Goal: Task Accomplishment & Management: Use online tool/utility

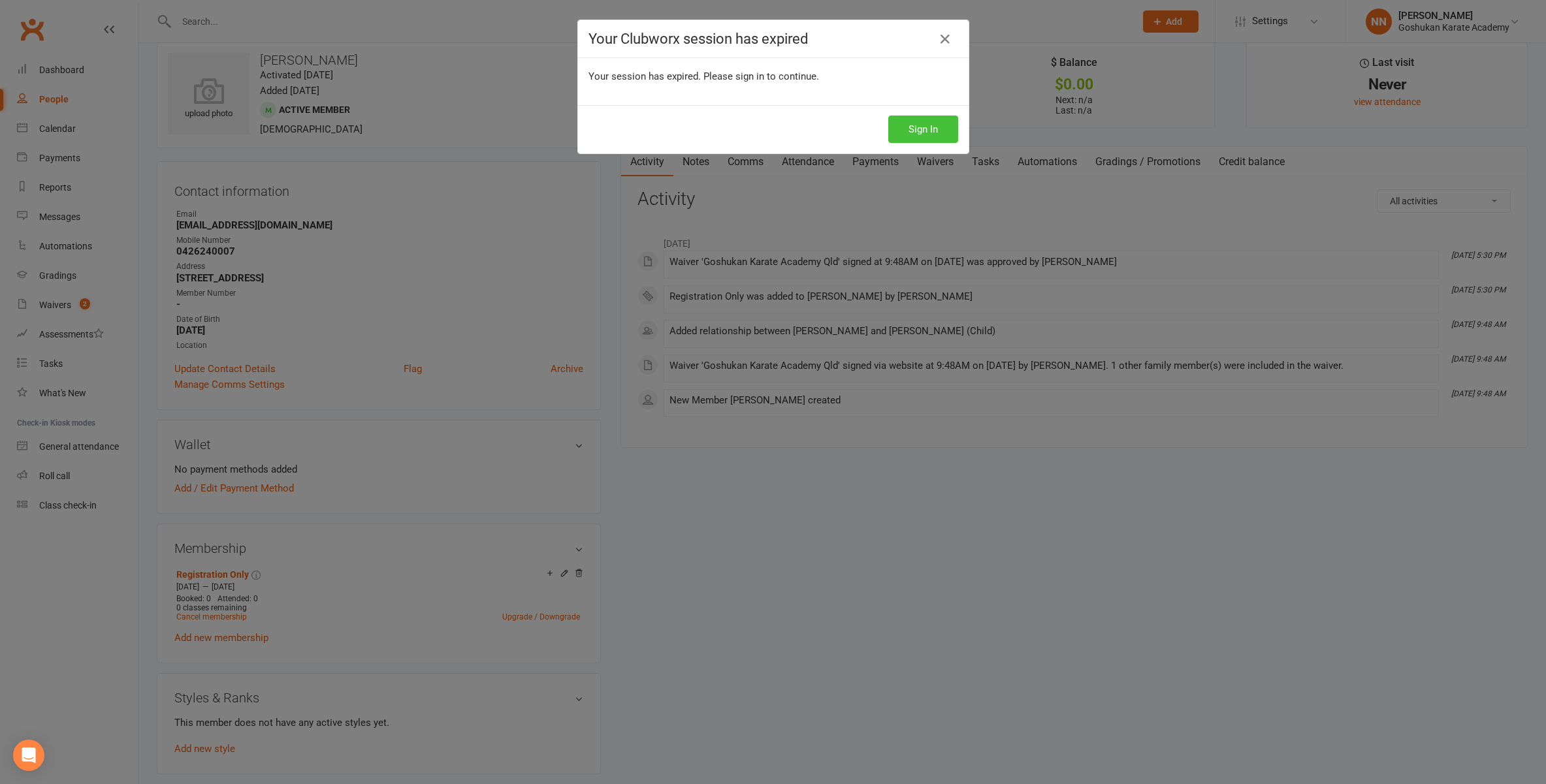
click at [914, 125] on button "Sign In" at bounding box center [923, 129] width 70 height 28
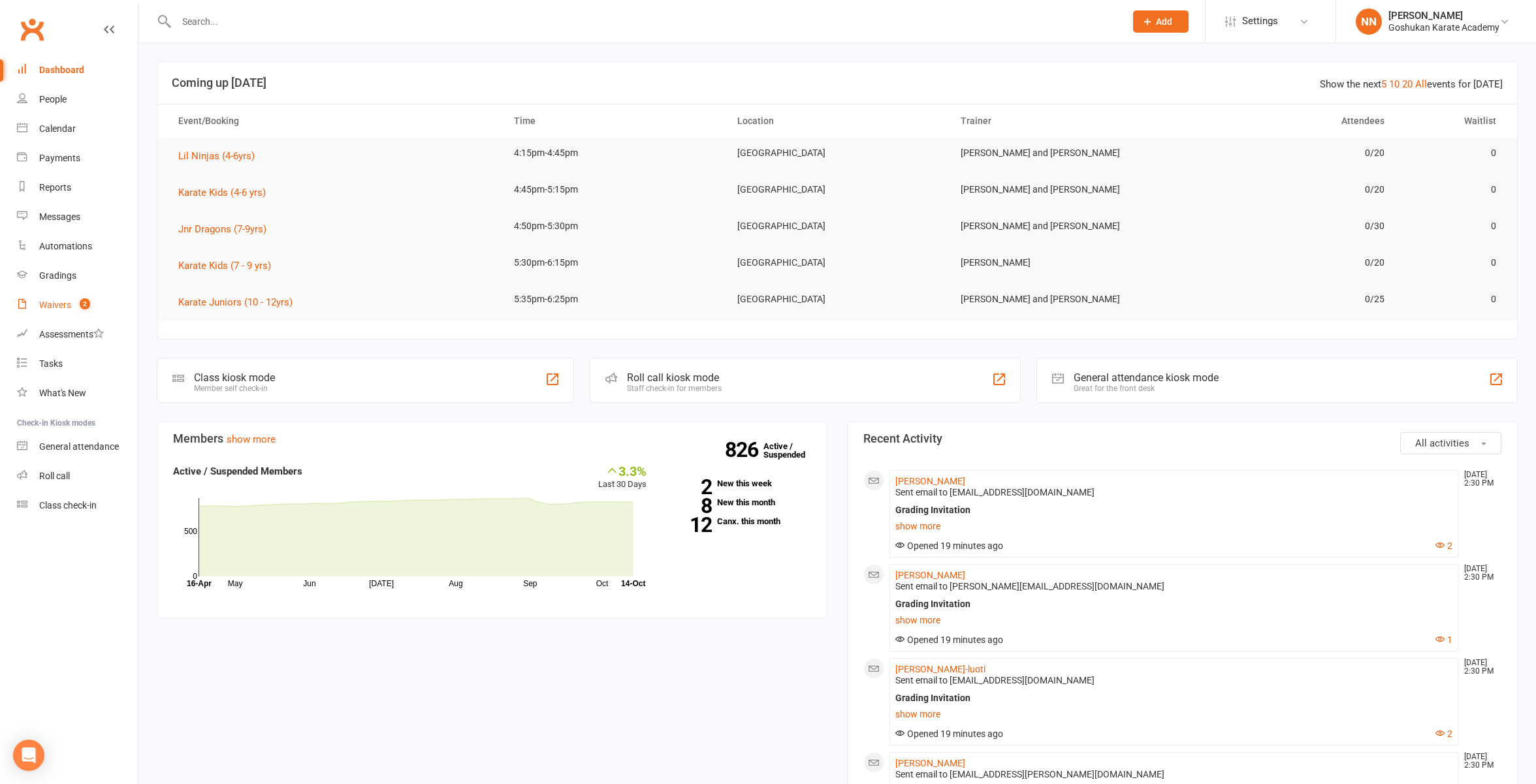
click at [55, 307] on div "Waivers" at bounding box center [55, 305] width 32 height 11
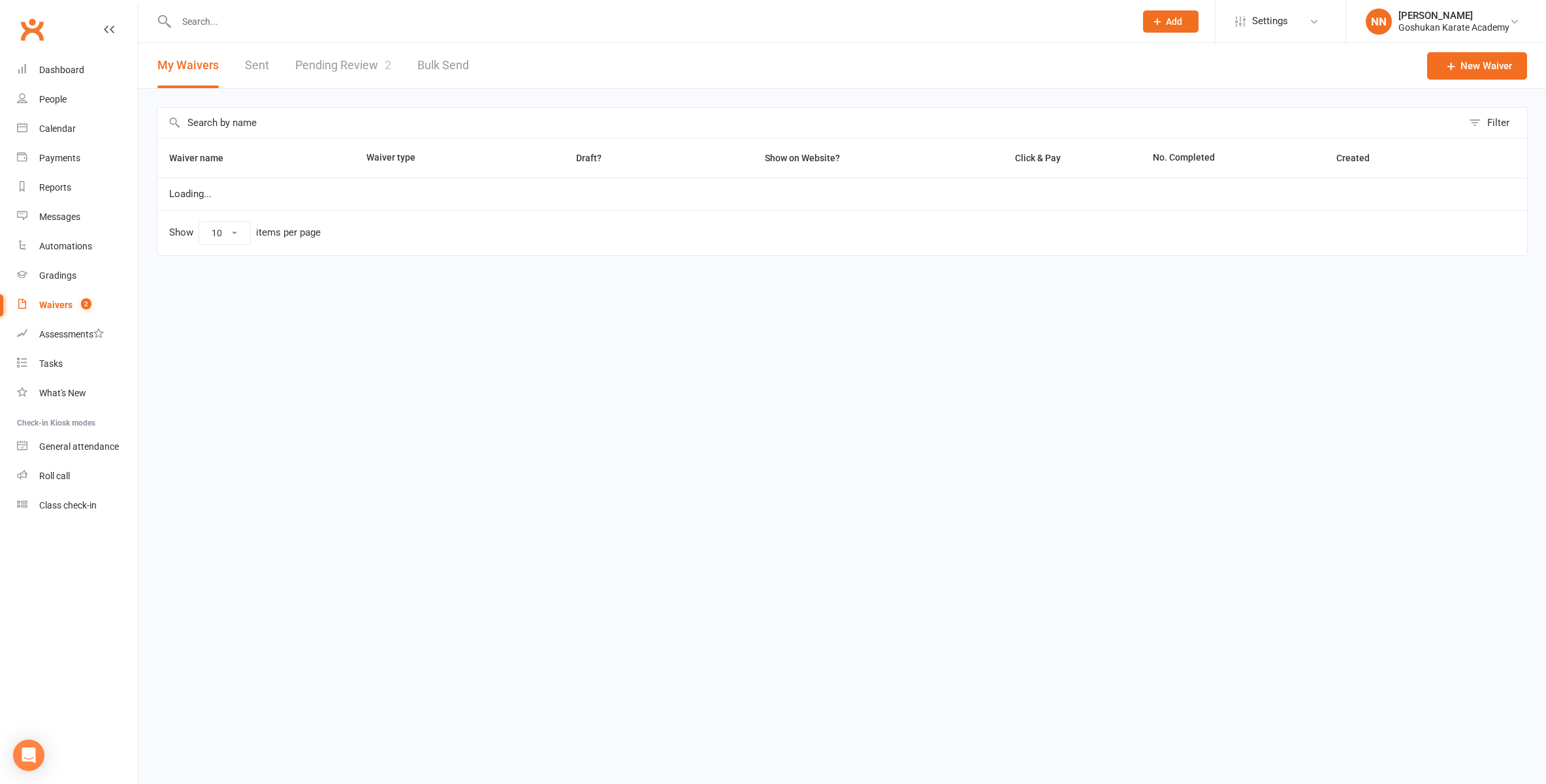
select select "100"
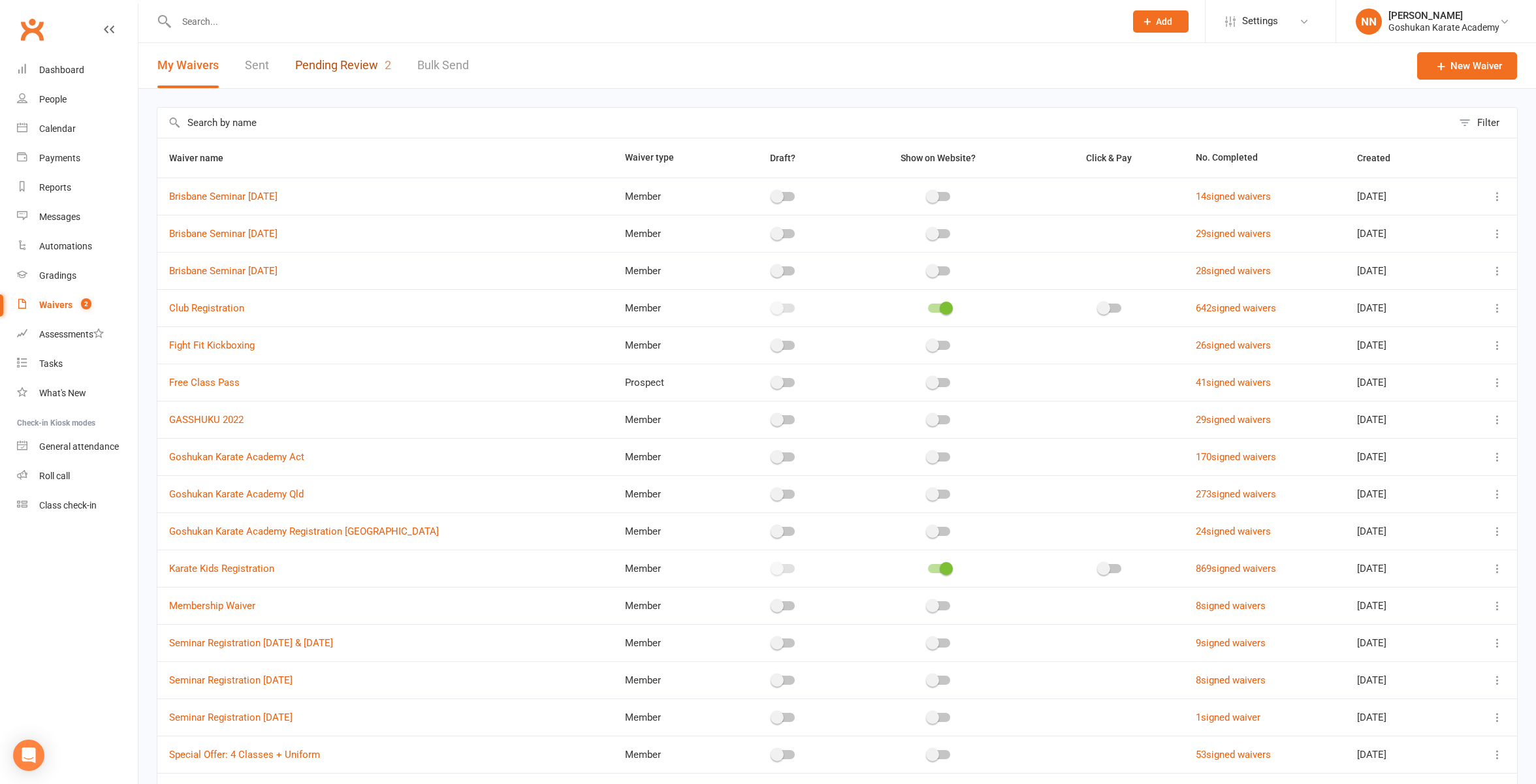
click at [338, 63] on link "Pending Review 2" at bounding box center [344, 65] width 96 height 45
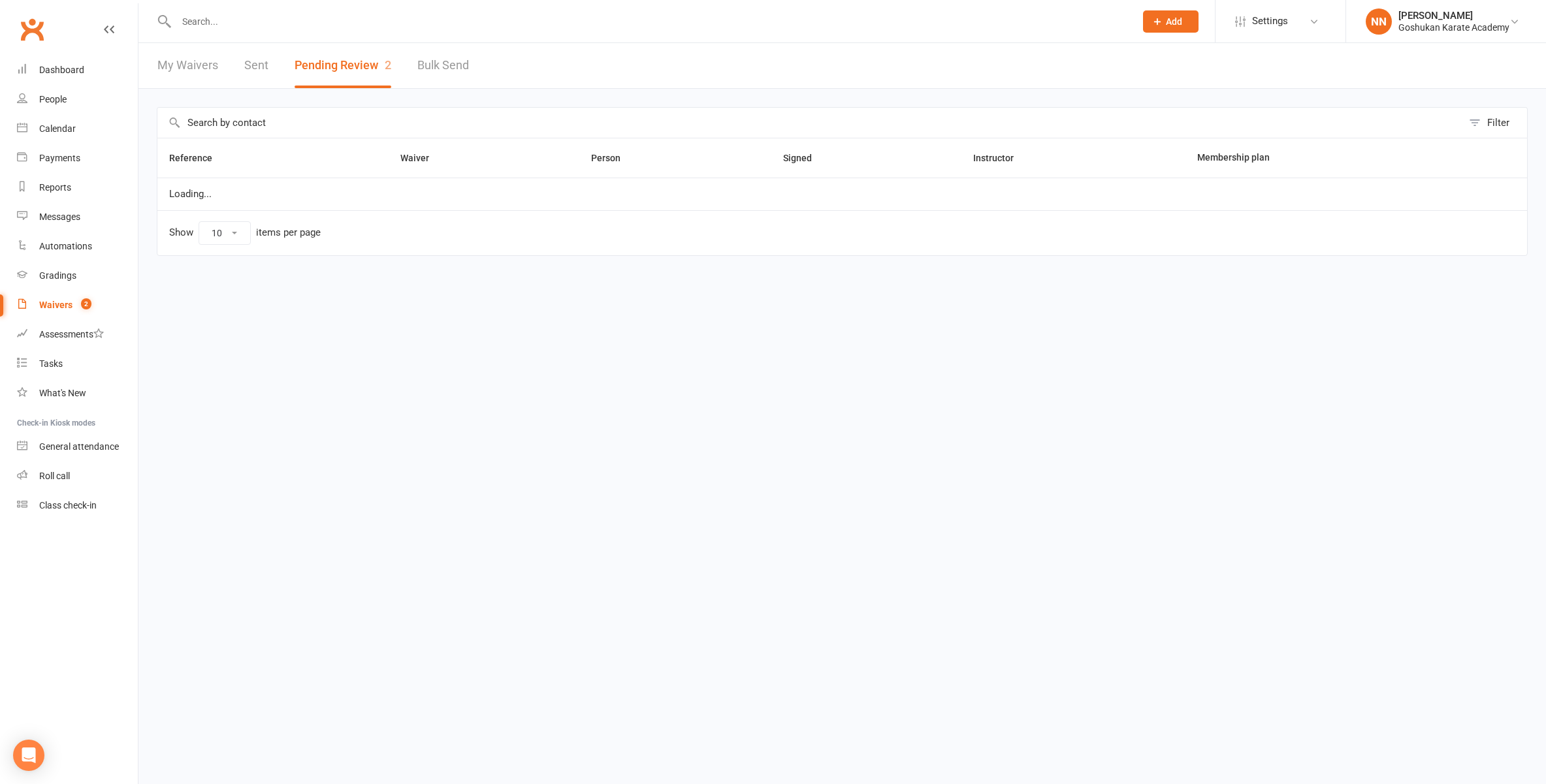
select select "100"
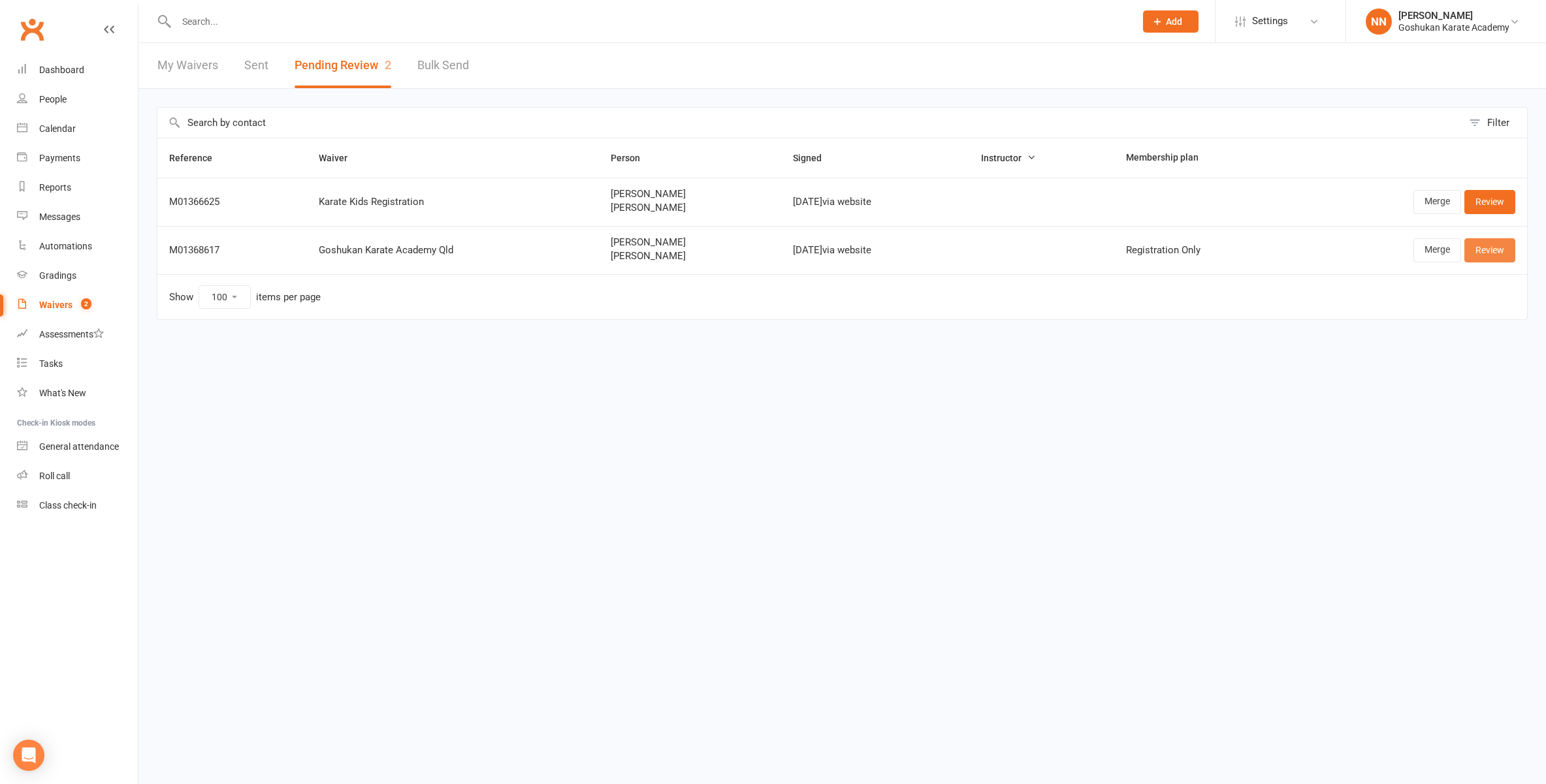
click at [1487, 251] on link "Review" at bounding box center [1489, 250] width 51 height 24
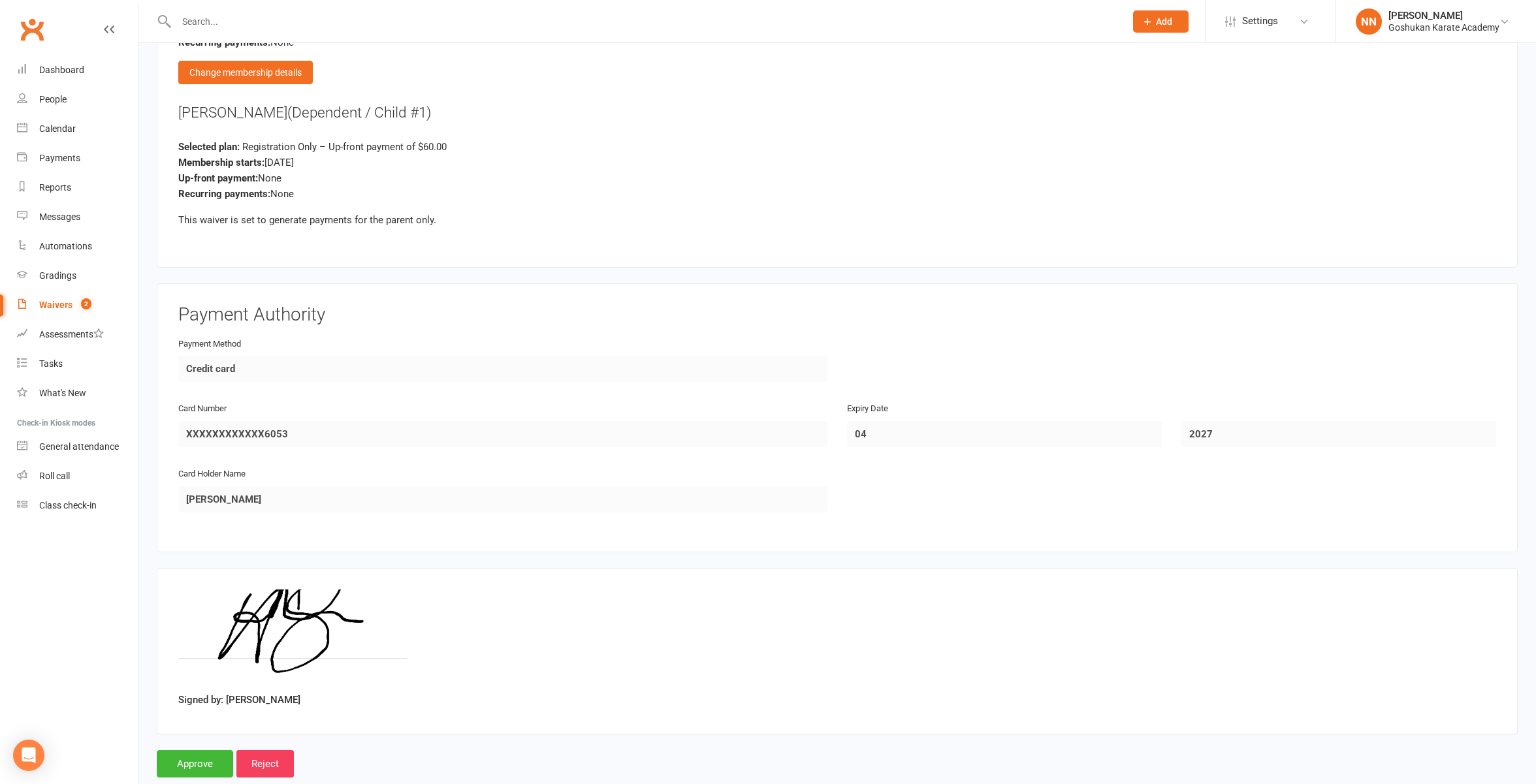
scroll to position [1863, 0]
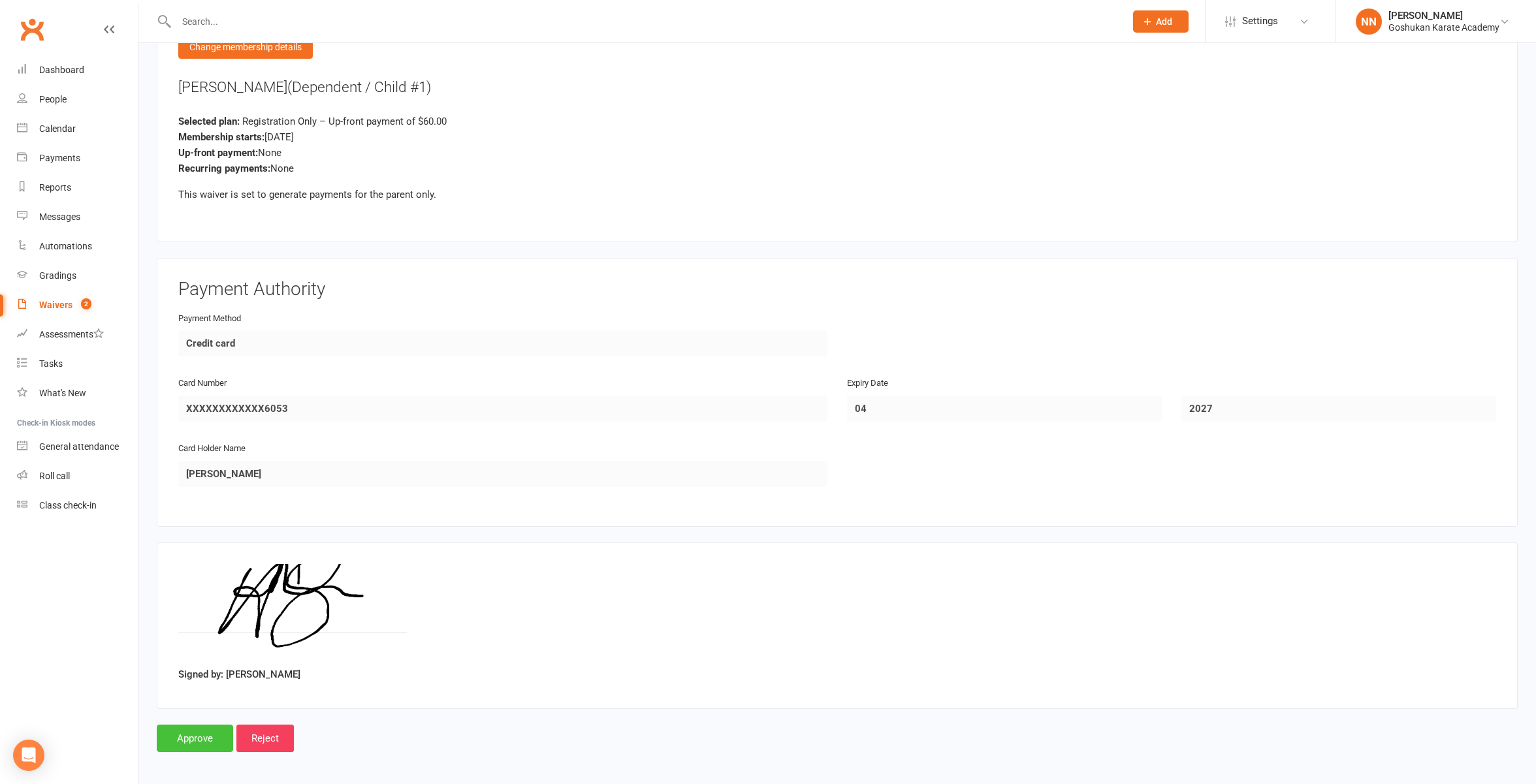
click at [199, 730] on input "Approve" at bounding box center [195, 739] width 77 height 28
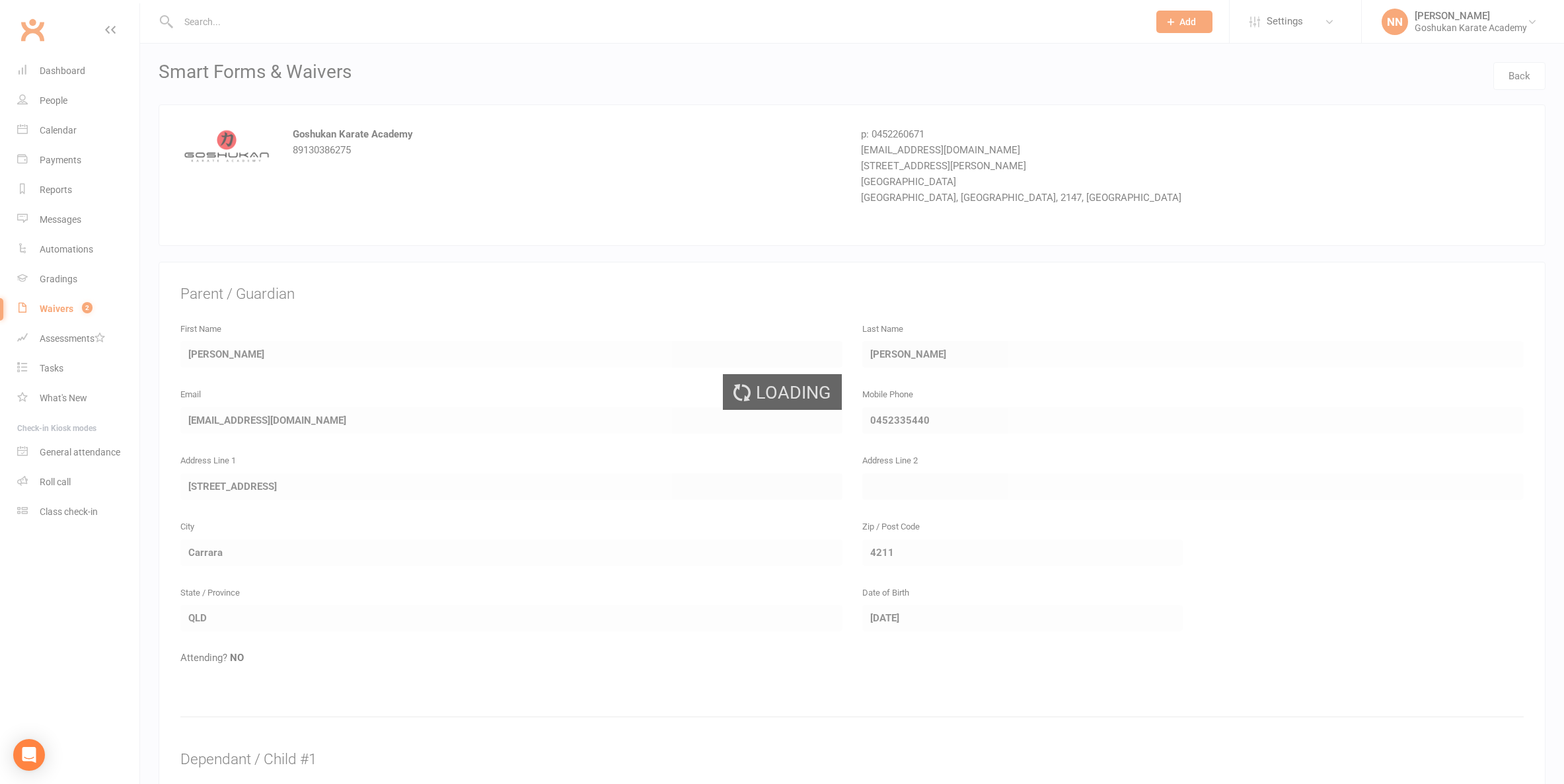
select select "100"
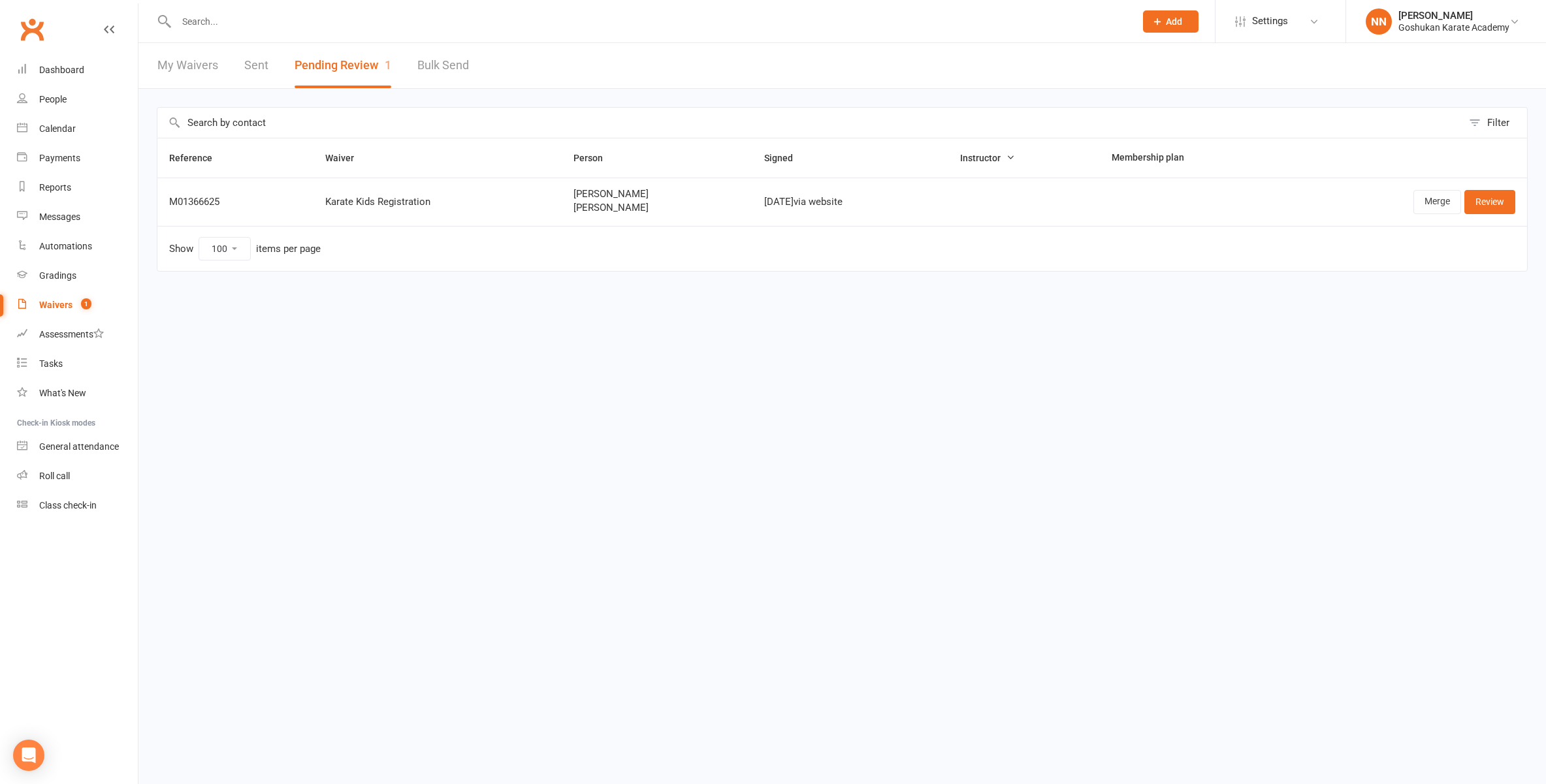
click at [252, 66] on link "Sent" at bounding box center [256, 65] width 24 height 45
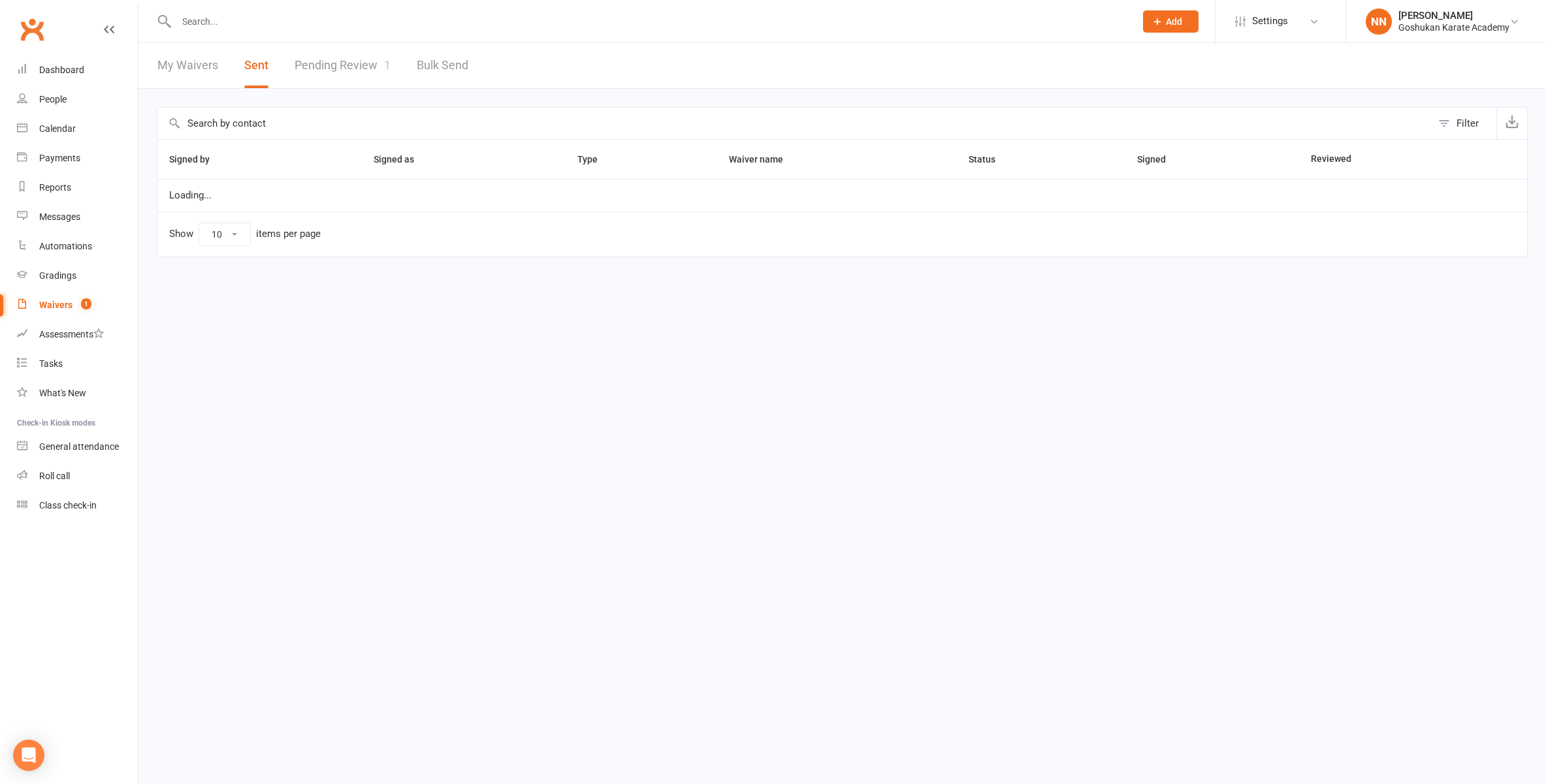
select select "100"
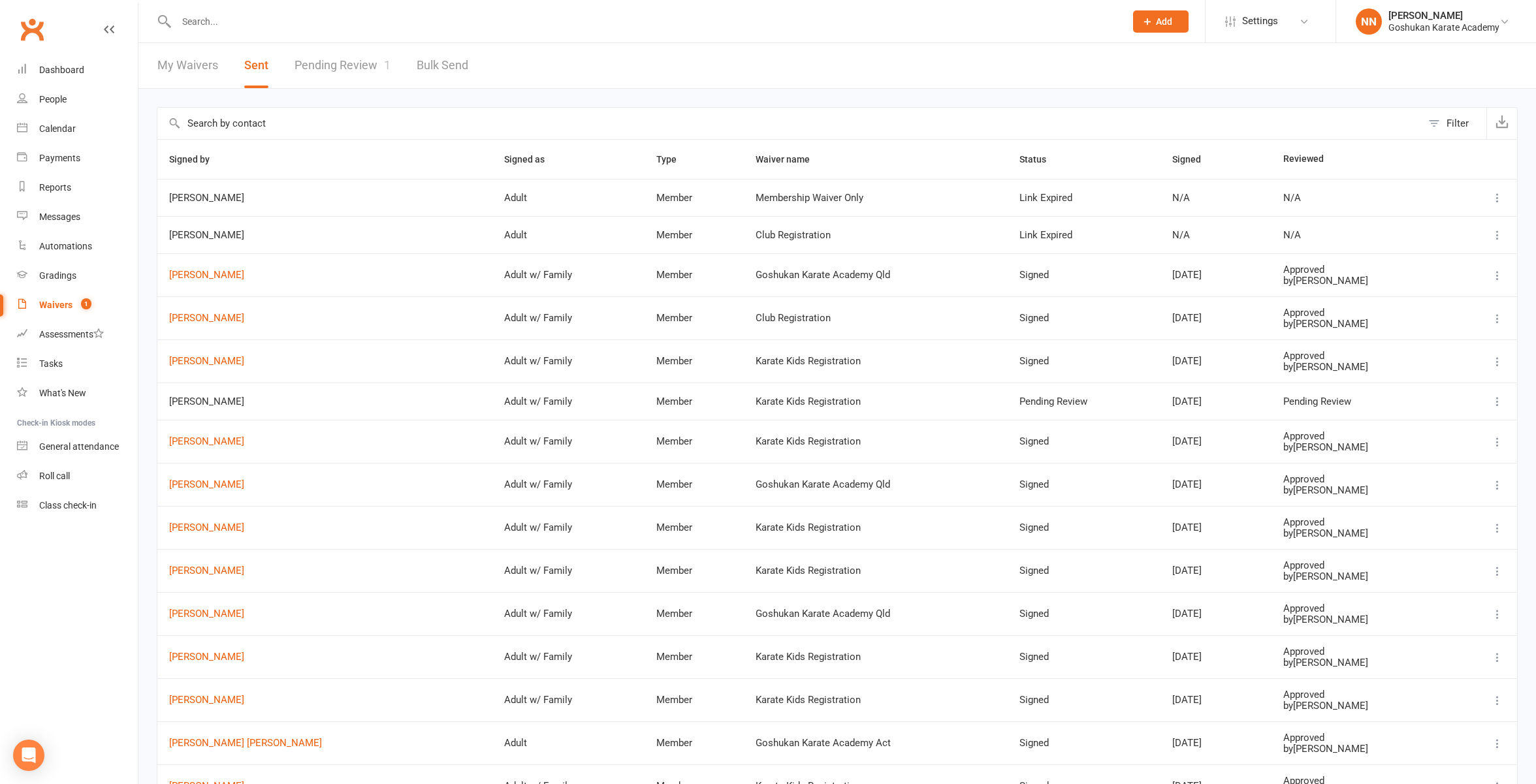
click at [59, 304] on div "Waivers" at bounding box center [55, 305] width 34 height 11
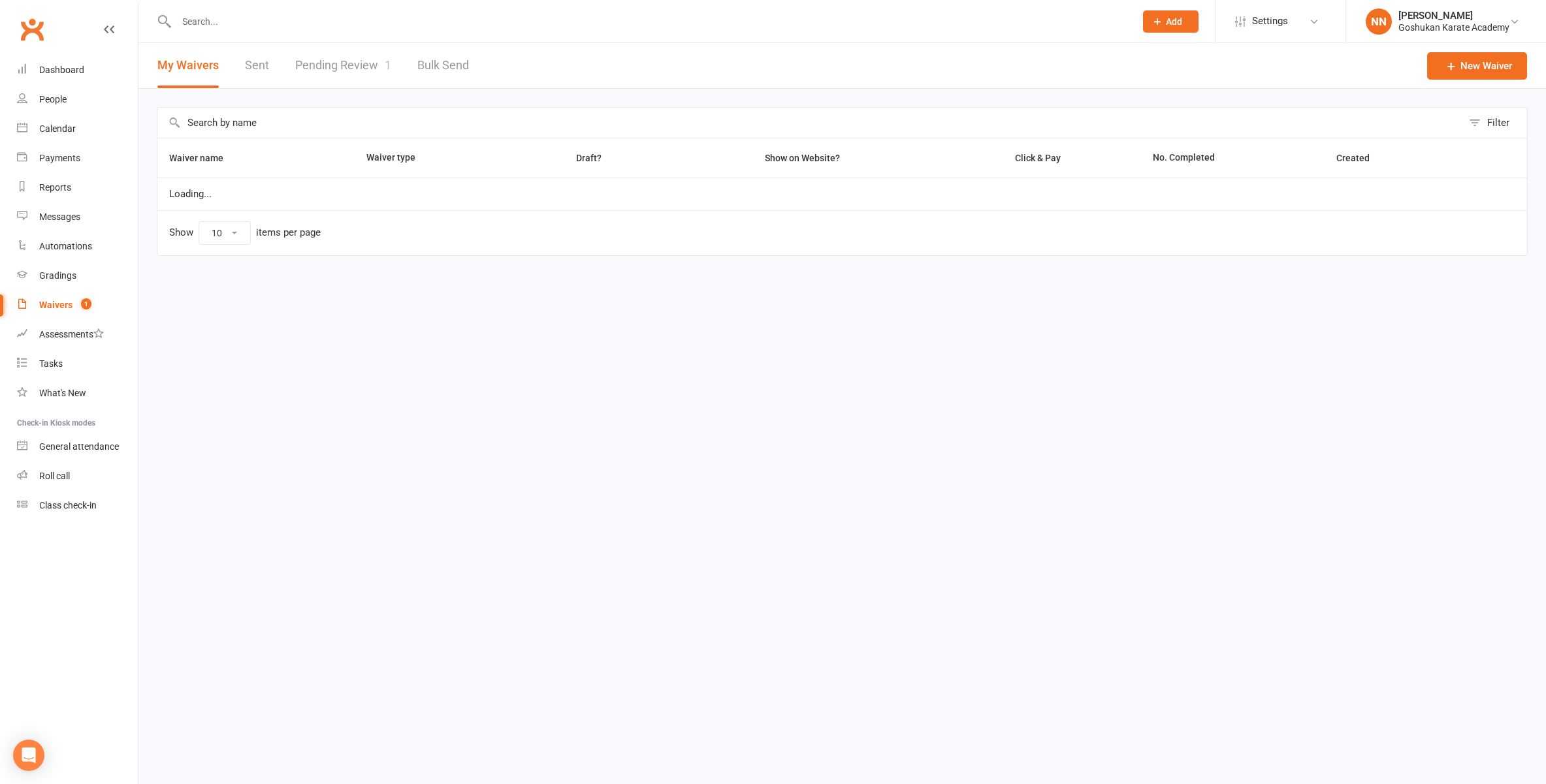
select select "100"
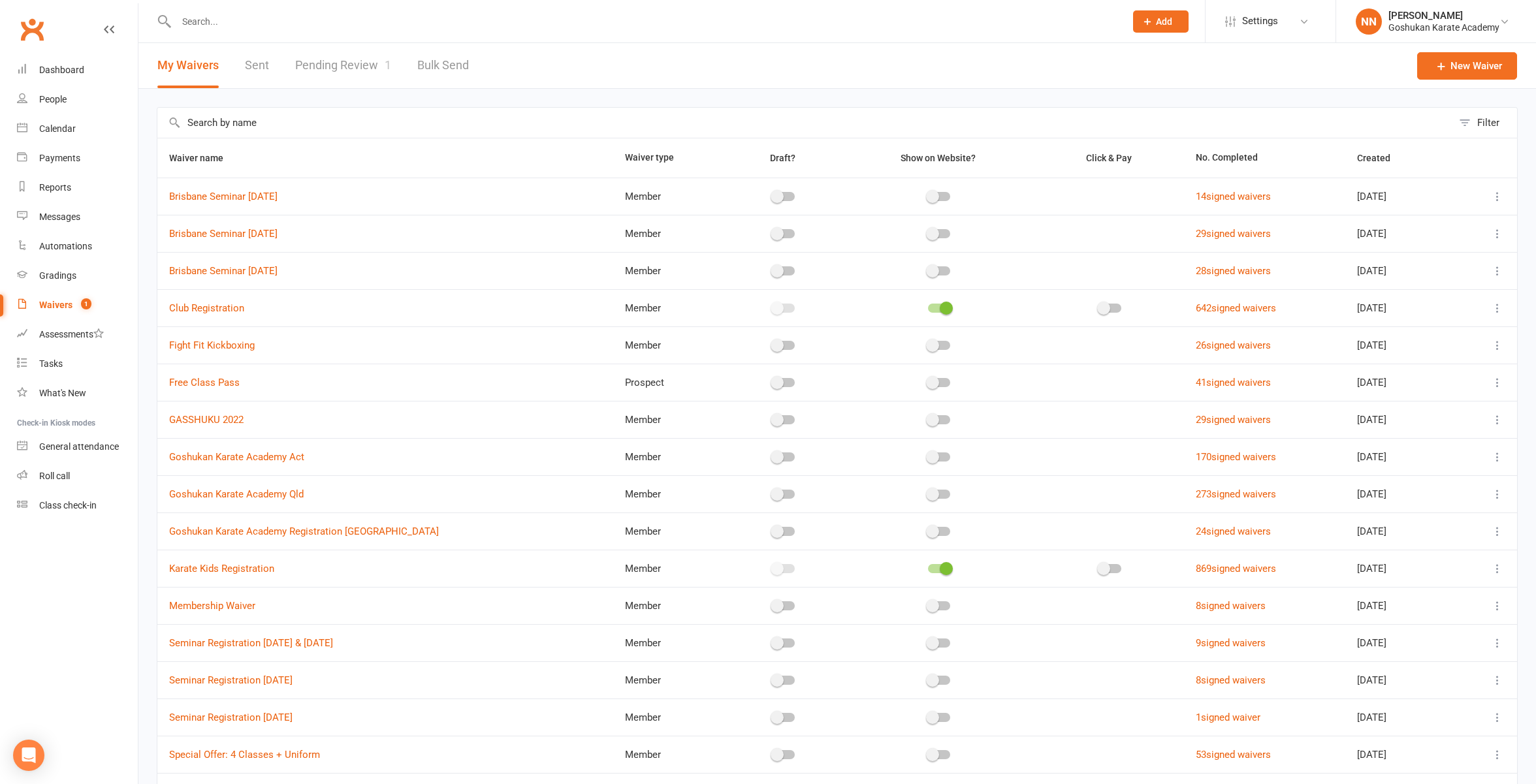
click at [358, 60] on link "Pending Review 1" at bounding box center [344, 65] width 96 height 45
select select "100"
